Goal: Transaction & Acquisition: Purchase product/service

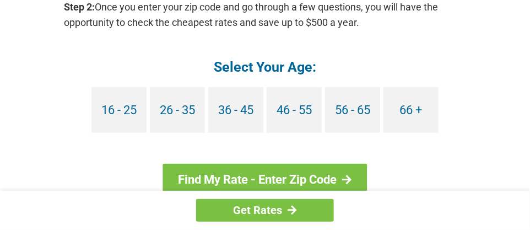
scroll to position [1157, 0]
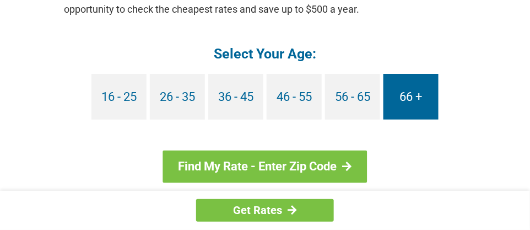
click at [419, 82] on link "66 +" at bounding box center [410, 97] width 55 height 46
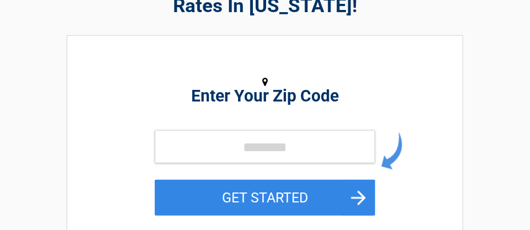
scroll to position [110, 0]
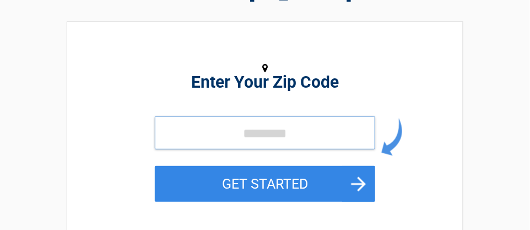
click at [254, 134] on input "tel" at bounding box center [265, 132] width 220 height 33
type input "*****"
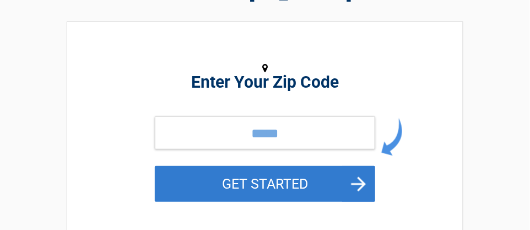
click at [274, 183] on button "GET STARTED" at bounding box center [265, 184] width 220 height 36
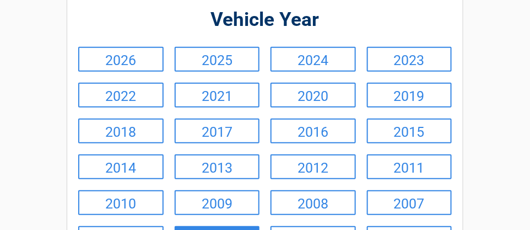
scroll to position [165, 0]
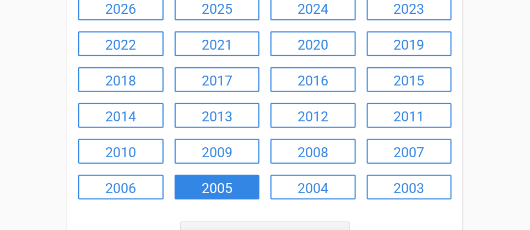
click at [233, 191] on link "2005" at bounding box center [217, 187] width 85 height 25
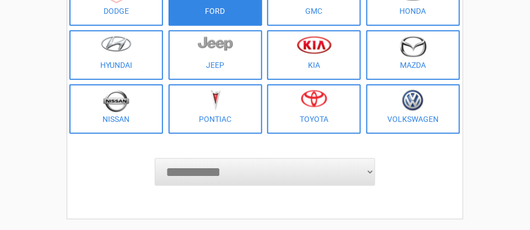
scroll to position [275, 0]
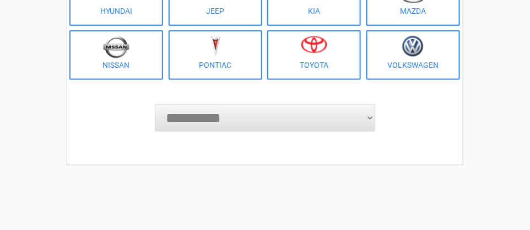
click at [226, 121] on select "**********" at bounding box center [265, 118] width 220 height 28
select select "*******"
click at [155, 104] on select "**********" at bounding box center [265, 118] width 220 height 28
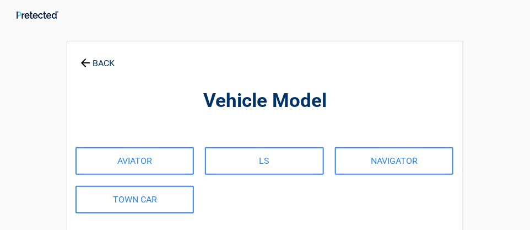
scroll to position [0, 0]
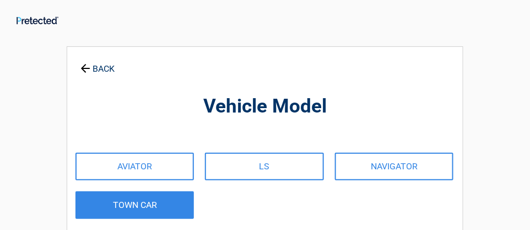
click at [167, 208] on link "TOWN CAR" at bounding box center [134, 205] width 118 height 28
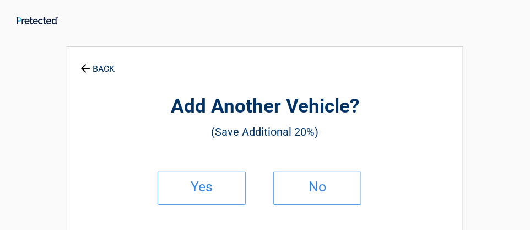
drag, startPoint x: 167, startPoint y: 208, endPoint x: 493, endPoint y: 134, distance: 334.0
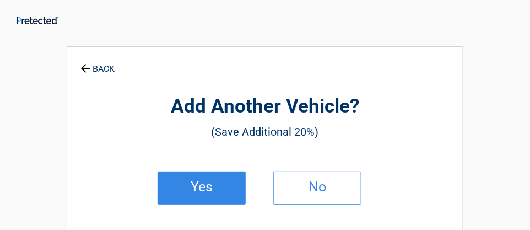
click at [231, 183] on h2 "Yes" at bounding box center [201, 187] width 65 height 8
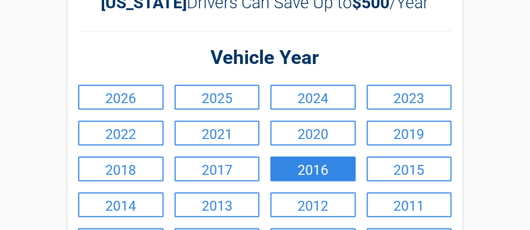
scroll to position [110, 0]
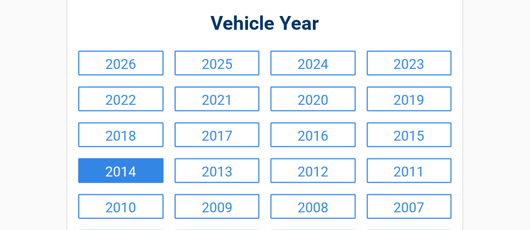
click at [97, 173] on link "2014" at bounding box center [120, 170] width 85 height 25
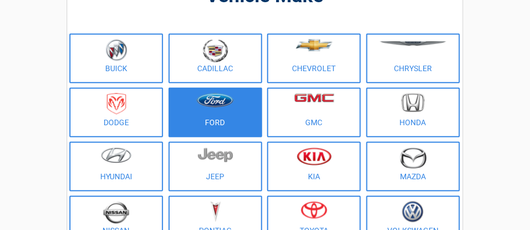
click at [219, 118] on link "Ford" at bounding box center [216, 113] width 94 height 50
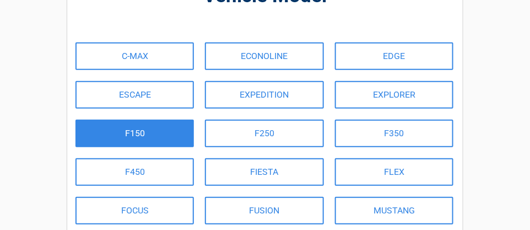
click at [166, 133] on link "F150" at bounding box center [134, 134] width 118 height 28
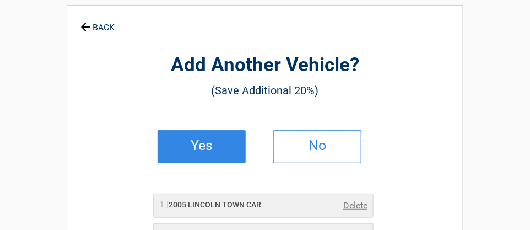
scroll to position [55, 0]
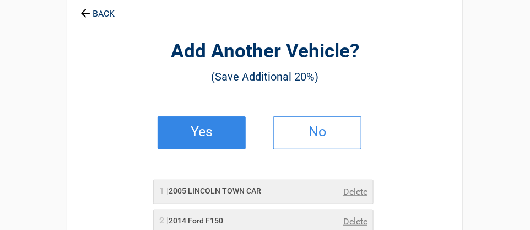
click at [188, 139] on link "Yes" at bounding box center [202, 132] width 88 height 33
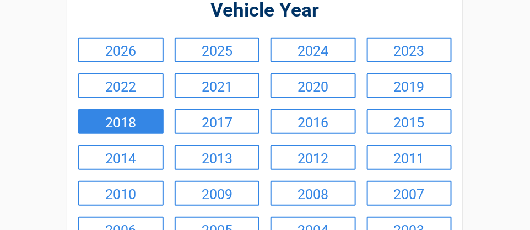
scroll to position [110, 0]
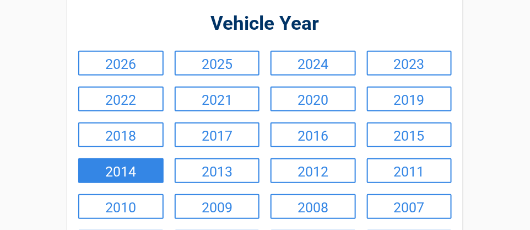
click at [145, 170] on link "2014" at bounding box center [120, 170] width 85 height 25
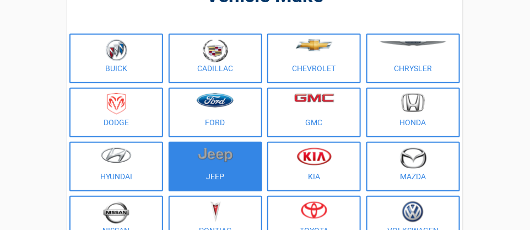
scroll to position [165, 0]
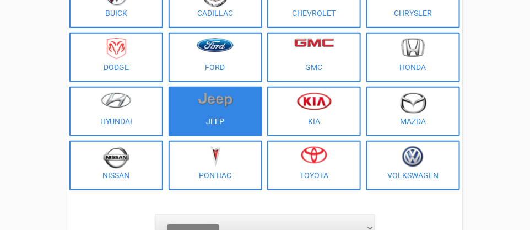
click at [221, 111] on figure at bounding box center [215, 104] width 80 height 25
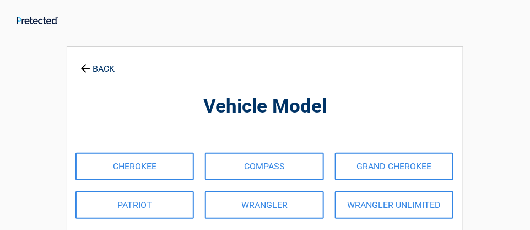
scroll to position [55, 0]
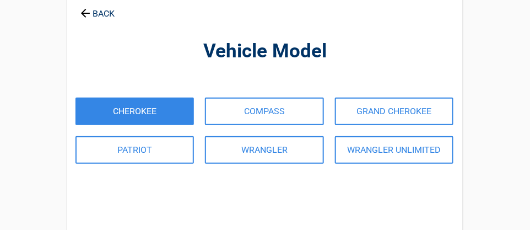
click at [189, 112] on link "CHEROKEE" at bounding box center [134, 112] width 118 height 28
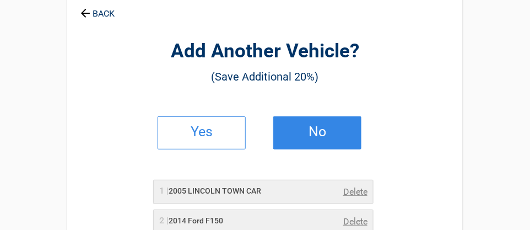
click at [283, 137] on link "No" at bounding box center [317, 132] width 88 height 33
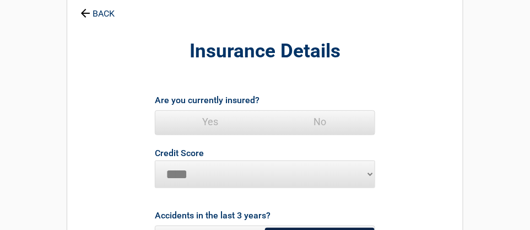
click at [218, 120] on span "Yes" at bounding box center [210, 122] width 110 height 22
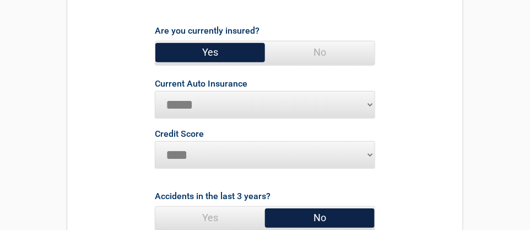
scroll to position [0, 0]
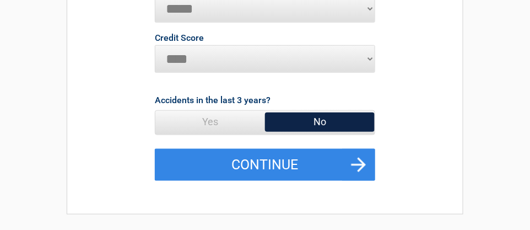
click at [318, 119] on span "No" at bounding box center [320, 122] width 110 height 22
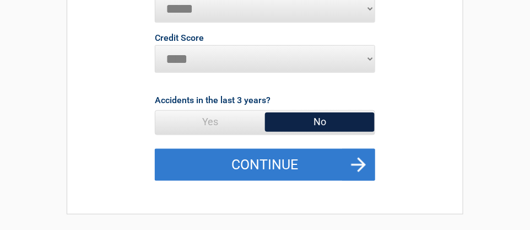
drag, startPoint x: 318, startPoint y: 119, endPoint x: 282, endPoint y: 159, distance: 54.6
click at [282, 159] on button "Continue" at bounding box center [265, 165] width 220 height 32
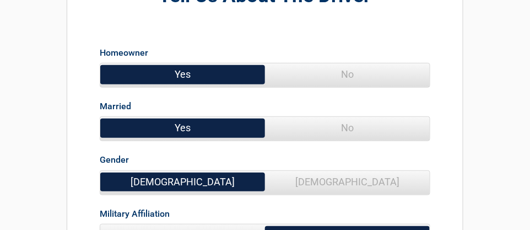
scroll to position [165, 0]
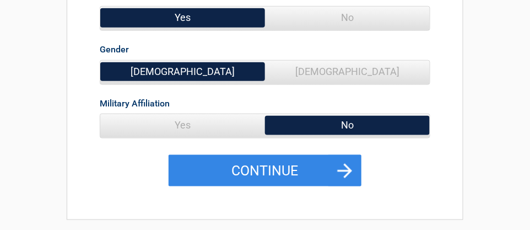
click at [223, 121] on span "Yes" at bounding box center [182, 125] width 165 height 22
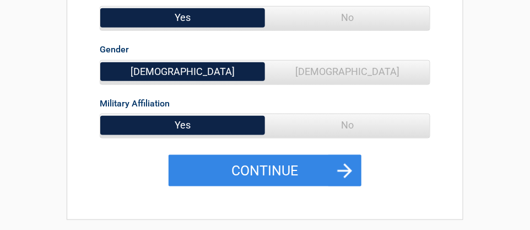
click at [132, 181] on form "Homeowner Yes No Married Yes No Gender Male Female Military Affiliation Yes No …" at bounding box center [265, 57] width 331 height 260
drag, startPoint x: 133, startPoint y: 180, endPoint x: 419, endPoint y: 171, distance: 286.1
click at [432, 170] on div "Tell Us About The Driver Homeowner Yes No Married Yes No Gender Male Female Mil…" at bounding box center [265, 17] width 385 height 360
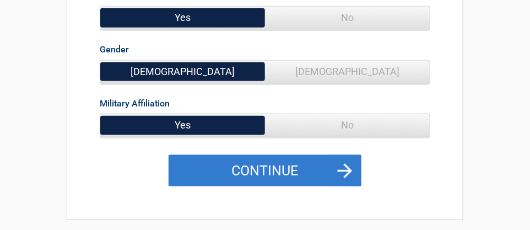
click at [345, 170] on button "Continue" at bounding box center [265, 171] width 193 height 32
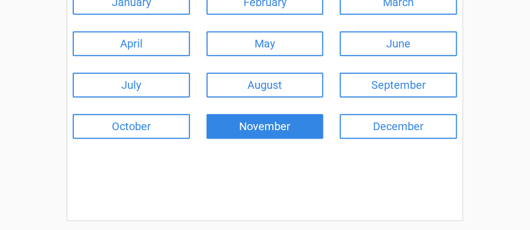
click at [280, 120] on link "November" at bounding box center [265, 126] width 117 height 25
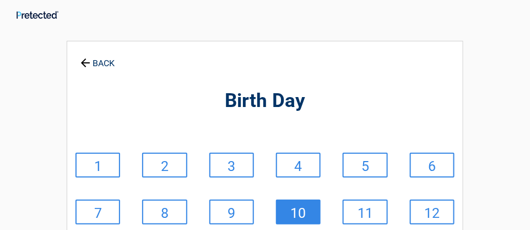
scroll to position [0, 0]
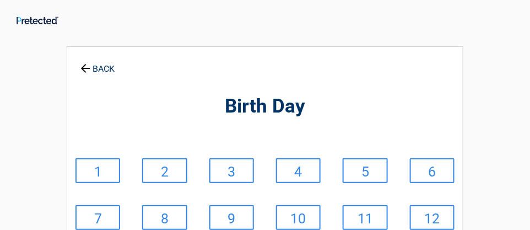
drag, startPoint x: 99, startPoint y: 219, endPoint x: 464, endPoint y: 130, distance: 376.0
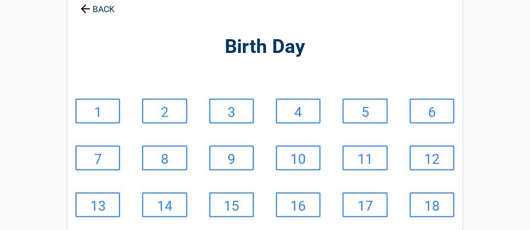
scroll to position [55, 0]
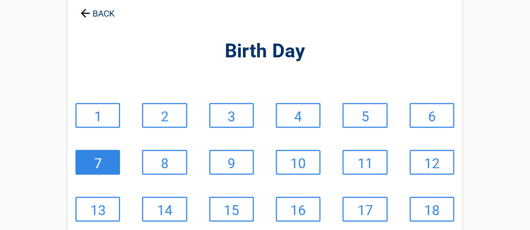
click at [113, 163] on link "7" at bounding box center [97, 162] width 45 height 25
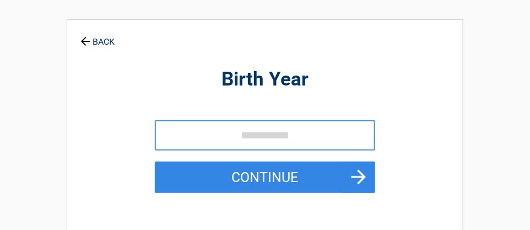
scroll to position [0, 0]
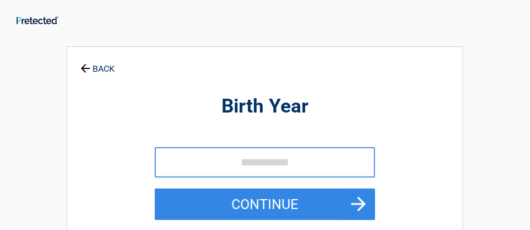
click at [221, 170] on input "tel" at bounding box center [265, 162] width 220 height 30
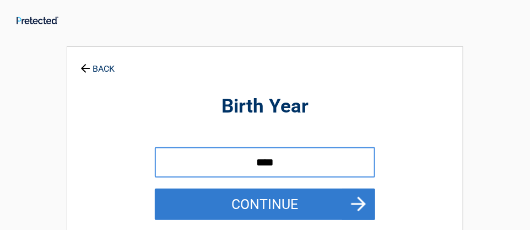
type input "****"
click at [363, 204] on button "Continue" at bounding box center [265, 204] width 220 height 32
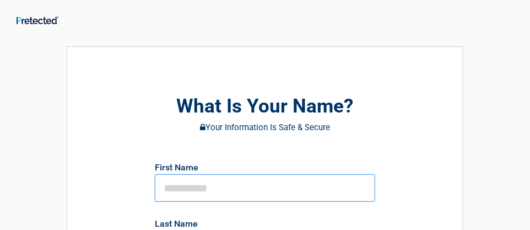
click at [239, 193] on input "text" at bounding box center [265, 188] width 220 height 28
type input "*******"
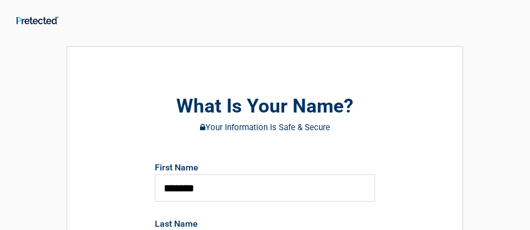
type input "*****"
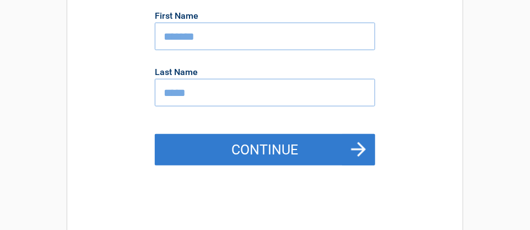
scroll to position [165, 0]
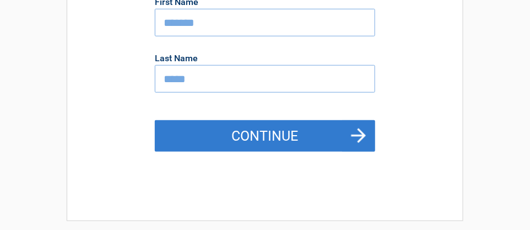
click at [237, 132] on button "Continue" at bounding box center [265, 136] width 220 height 32
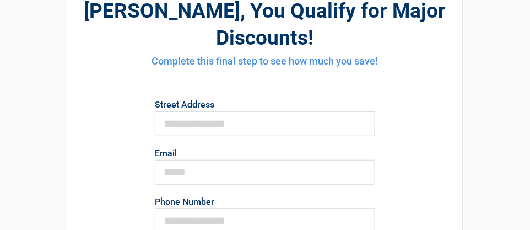
scroll to position [110, 0]
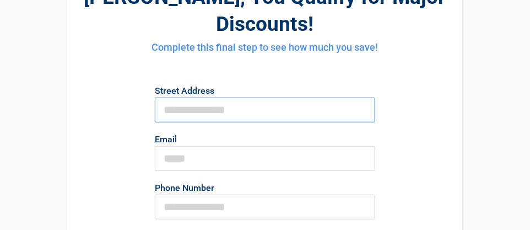
click at [194, 113] on input "First Name" at bounding box center [265, 110] width 220 height 25
type input "**********"
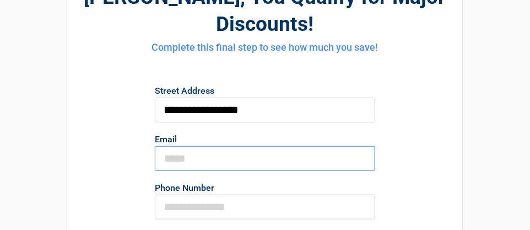
type input "**********"
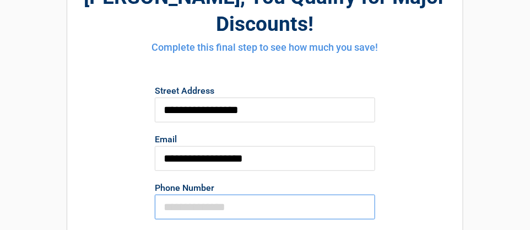
type input "**********"
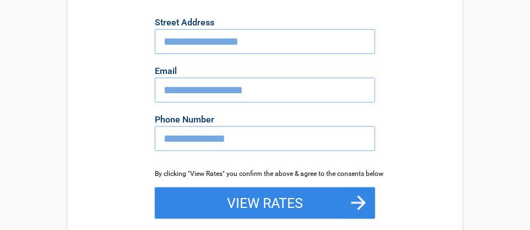
scroll to position [220, 0]
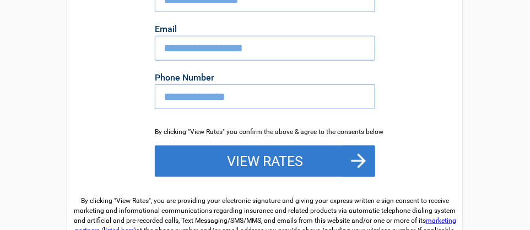
click at [282, 165] on button "View Rates" at bounding box center [265, 161] width 220 height 32
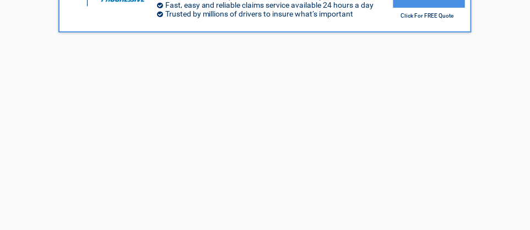
scroll to position [220, 0]
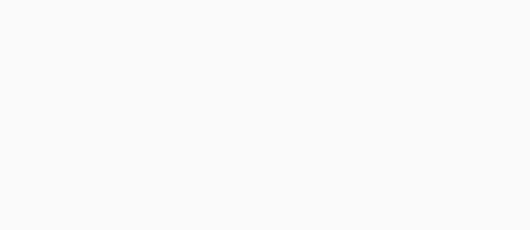
drag, startPoint x: 386, startPoint y: 13, endPoint x: 430, endPoint y: -46, distance: 73.9
click at [430, 0] on html "[PERSON_NAME], Please Compare Multiple Providers to Find the Best Rates! [PERSO…" at bounding box center [265, 137] width 530 height 715
